Goal: Task Accomplishment & Management: Manage account settings

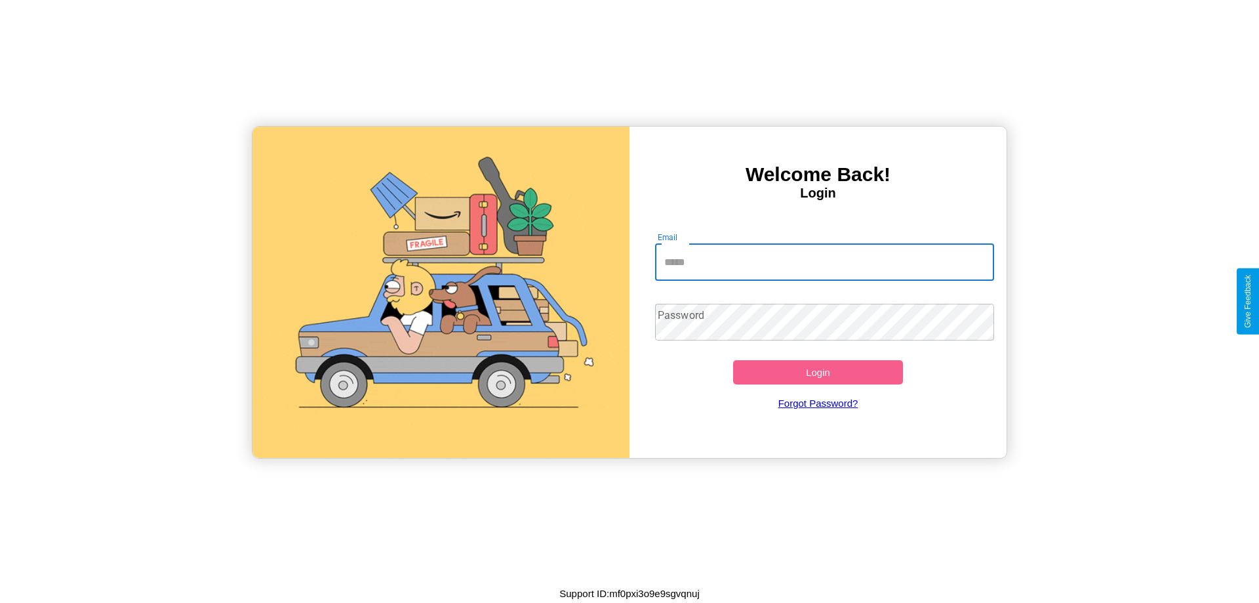
click at [824, 262] on input "Email" at bounding box center [825, 262] width 340 height 37
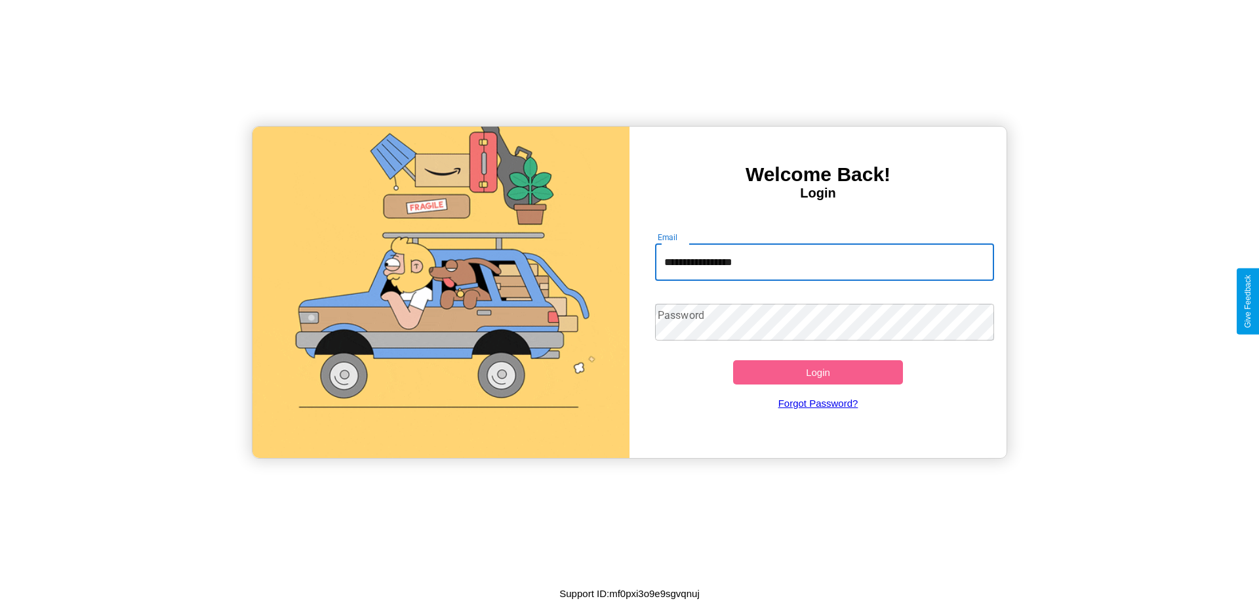
type input "**********"
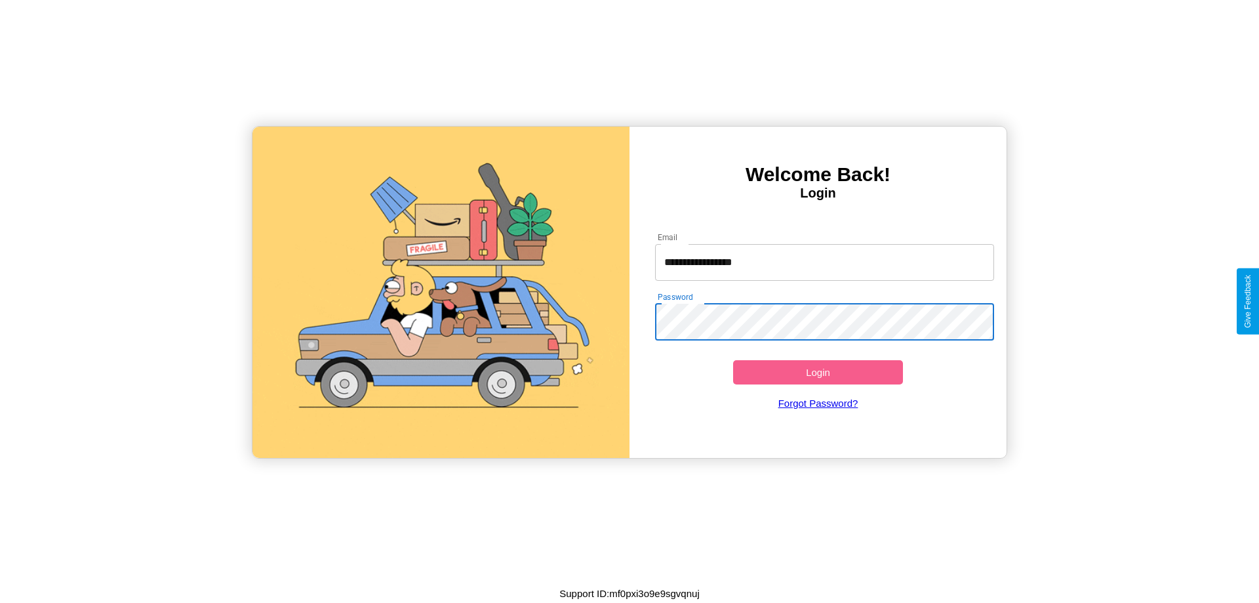
click at [818, 372] on button "Login" at bounding box center [818, 372] width 170 height 24
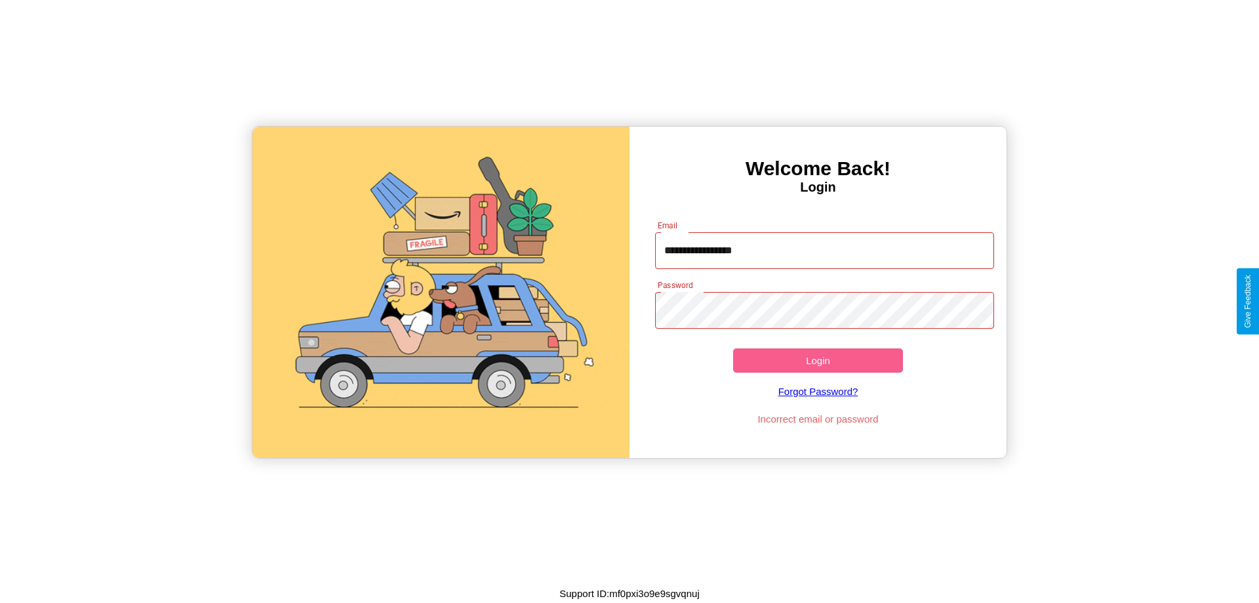
click at [818, 360] on button "Login" at bounding box center [818, 360] width 170 height 24
